Goal: Find contact information: Find contact information

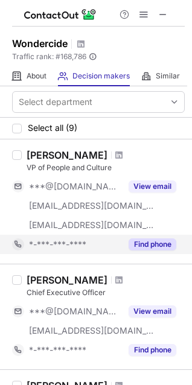
scroll to position [80, 0]
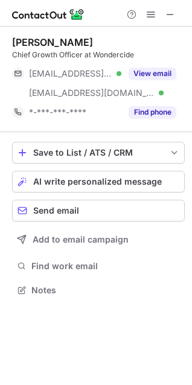
scroll to position [281, 192]
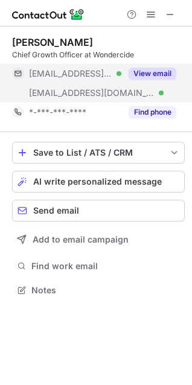
drag, startPoint x: 161, startPoint y: 74, endPoint x: 158, endPoint y: 85, distance: 11.3
click at [159, 84] on div "***@excelmktg.com Verified ***@wondercide.com Verified View email" at bounding box center [98, 83] width 172 height 39
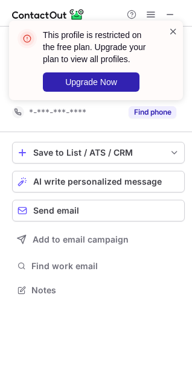
click at [168, 36] on span at bounding box center [173, 31] width 10 height 12
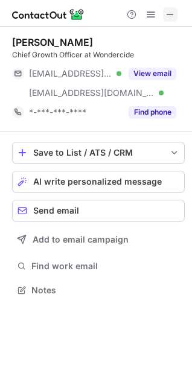
click at [166, 10] on span at bounding box center [170, 15] width 10 height 10
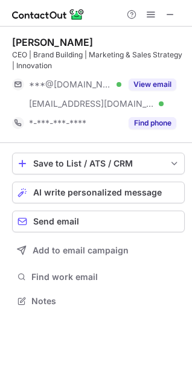
scroll to position [292, 192]
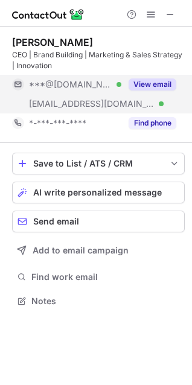
click at [145, 86] on button "View email" at bounding box center [152, 84] width 48 height 12
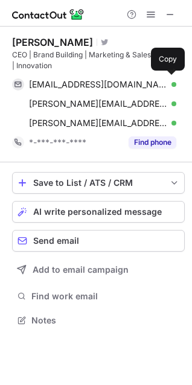
scroll to position [312, 192]
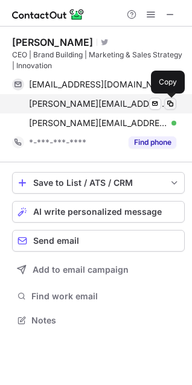
click at [166, 105] on span at bounding box center [170, 104] width 10 height 10
click at [174, 97] on div "brad@wondercide.com Verified Send email Copy" at bounding box center [94, 103] width 164 height 19
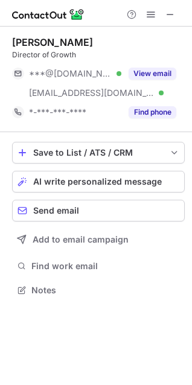
scroll to position [281, 192]
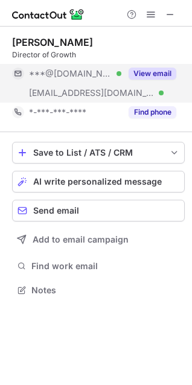
click at [160, 71] on button "View email" at bounding box center [152, 74] width 48 height 12
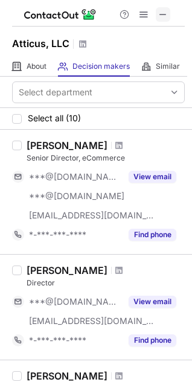
click at [164, 16] on span at bounding box center [163, 15] width 10 height 10
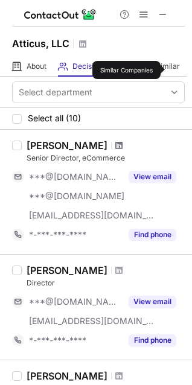
click at [122, 149] on span at bounding box center [118, 145] width 7 height 10
click at [115, 265] on span at bounding box center [118, 270] width 7 height 10
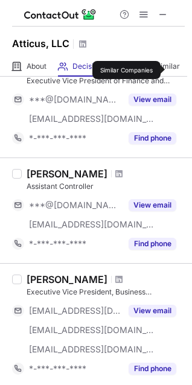
scroll to position [803, 0]
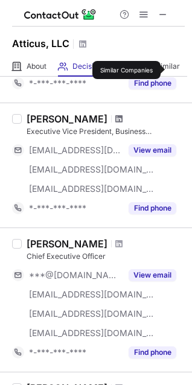
click at [115, 119] on span at bounding box center [118, 119] width 7 height 10
click at [115, 239] on div "Timothy Wasko" at bounding box center [106, 243] width 158 height 12
click at [114, 240] on div at bounding box center [119, 243] width 16 height 7
click at [115, 240] on span at bounding box center [118, 244] width 7 height 10
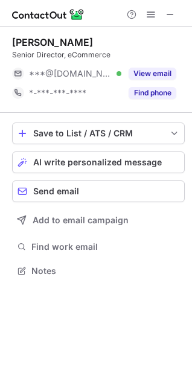
scroll to position [262, 192]
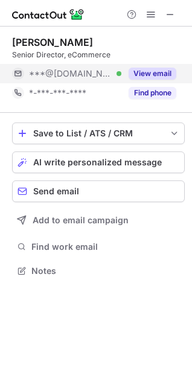
click at [163, 75] on button "View email" at bounding box center [152, 74] width 48 height 12
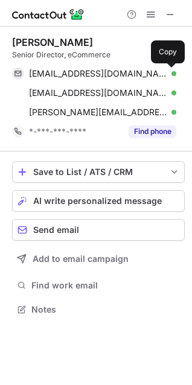
scroll to position [301, 192]
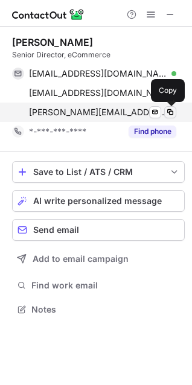
click at [170, 113] on span at bounding box center [170, 112] width 10 height 10
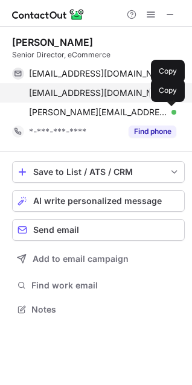
click at [173, 92] on span at bounding box center [170, 93] width 10 height 10
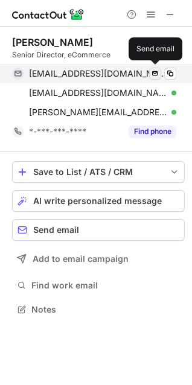
click at [156, 74] on span at bounding box center [155, 74] width 10 height 10
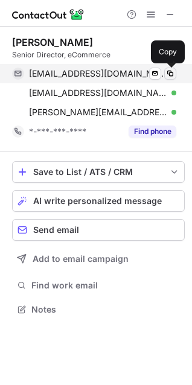
click at [167, 77] on span at bounding box center [170, 74] width 10 height 10
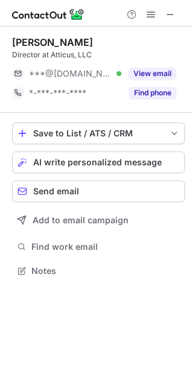
scroll to position [262, 192]
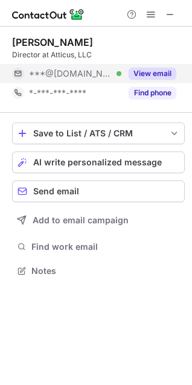
click at [133, 78] on button "View email" at bounding box center [152, 74] width 48 height 12
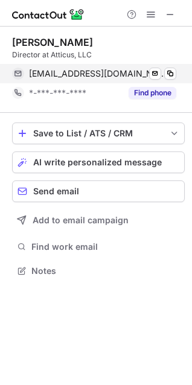
click at [163, 73] on div "[EMAIL_ADDRESS][DOMAIN_NAME] Verified" at bounding box center [102, 73] width 147 height 11
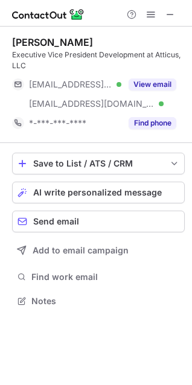
scroll to position [292, 192]
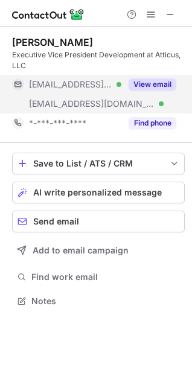
click at [145, 78] on div "View email" at bounding box center [148, 84] width 55 height 19
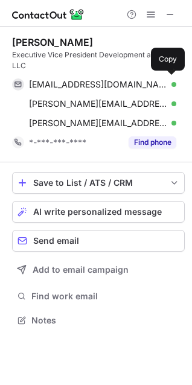
scroll to position [312, 192]
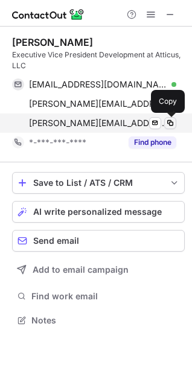
click at [171, 121] on span at bounding box center [170, 123] width 10 height 10
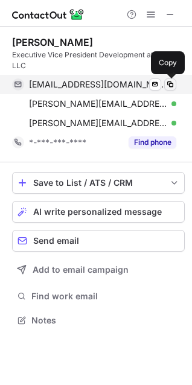
click at [169, 89] on span at bounding box center [170, 85] width 10 height 10
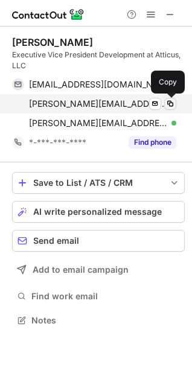
click at [171, 100] on span at bounding box center [170, 104] width 10 height 10
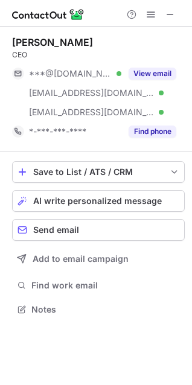
scroll to position [301, 192]
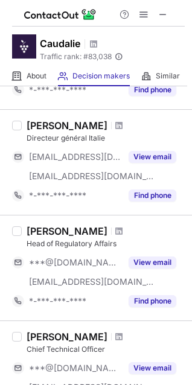
scroll to position [803, 0]
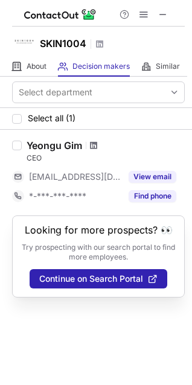
click at [93, 146] on span at bounding box center [93, 145] width 7 height 10
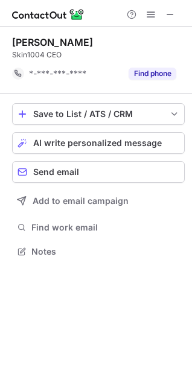
scroll to position [243, 192]
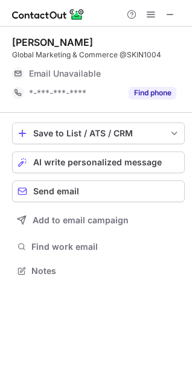
scroll to position [262, 192]
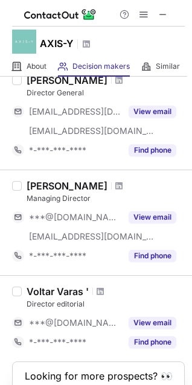
scroll to position [723, 0]
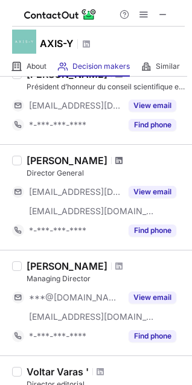
click at [122, 157] on span at bounding box center [118, 161] width 7 height 10
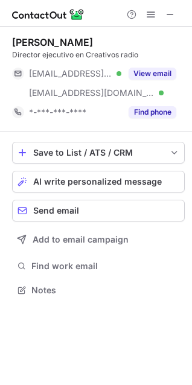
scroll to position [281, 192]
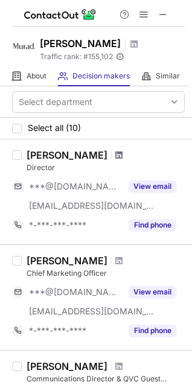
click at [115, 151] on span at bounding box center [118, 155] width 7 height 10
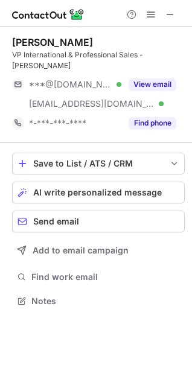
scroll to position [281, 192]
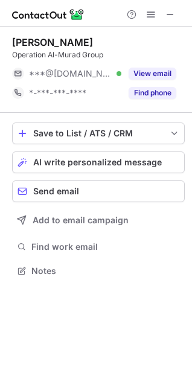
scroll to position [262, 192]
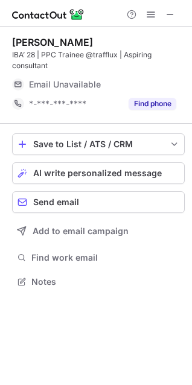
scroll to position [273, 192]
click at [175, 14] on button at bounding box center [170, 14] width 14 height 14
